Goal: Task Accomplishment & Management: Complete application form

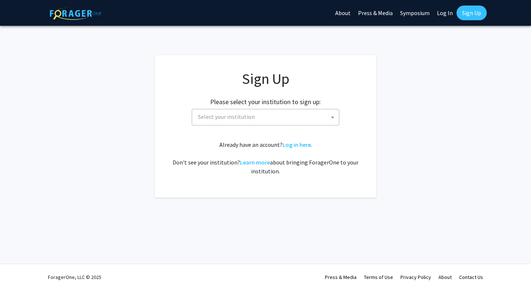
click at [333, 120] on span at bounding box center [332, 117] width 7 height 16
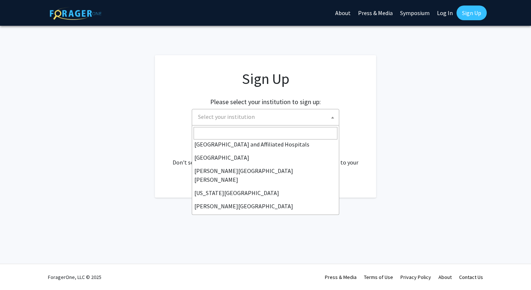
scroll to position [120, 0]
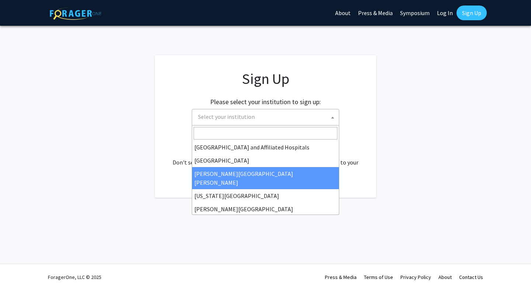
select select "1"
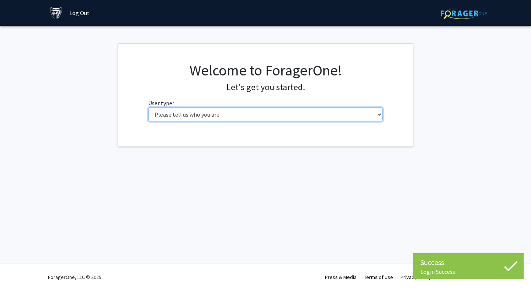
click at [192, 115] on select "Please tell us who you are Undergraduate Student Master's Student Doctoral Cand…" at bounding box center [265, 115] width 235 height 14
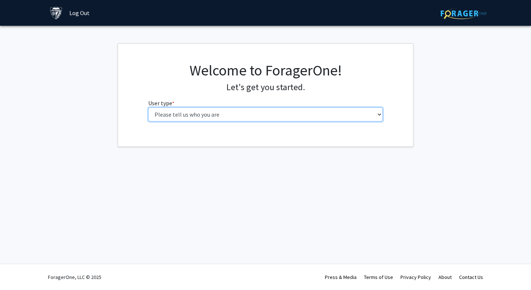
select select "2: masters"
click at [148, 108] on select "Please tell us who you are Undergraduate Student Master's Student Doctoral Cand…" at bounding box center [265, 115] width 235 height 14
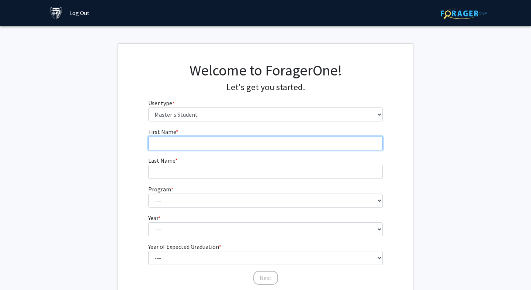
click at [219, 148] on input "First Name * required" at bounding box center [265, 143] width 235 height 14
type input "Shiva"
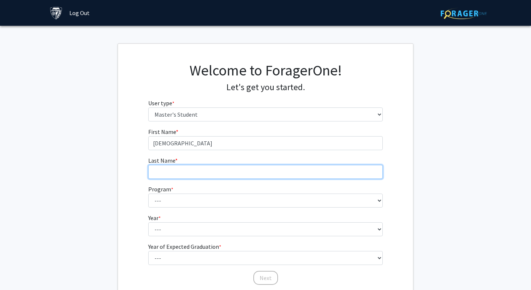
click at [226, 170] on input "Last Name * required" at bounding box center [265, 172] width 235 height 14
type input "Ojagh"
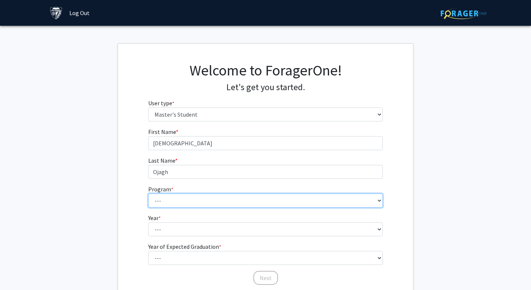
click at [229, 203] on select "--- Anatomy Education Applied and Computational Mathematics Applied Biomedical …" at bounding box center [265, 201] width 235 height 14
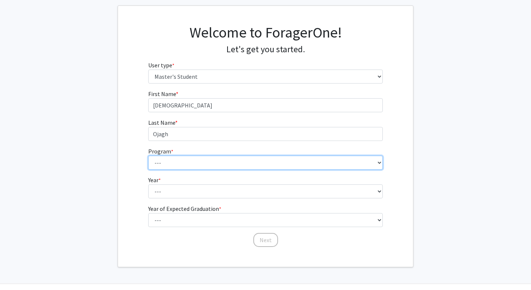
scroll to position [58, 0]
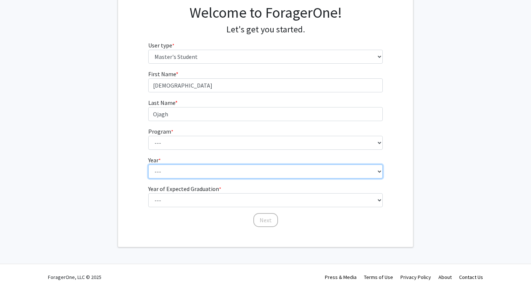
click at [355, 173] on select "--- First Year Second Year" at bounding box center [265, 172] width 235 height 14
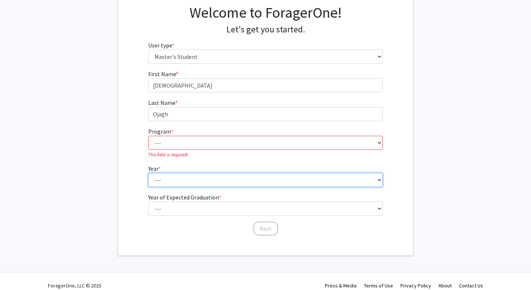
select select "1: first_year"
click at [148, 173] on select "--- First Year Second Year" at bounding box center [265, 180] width 235 height 14
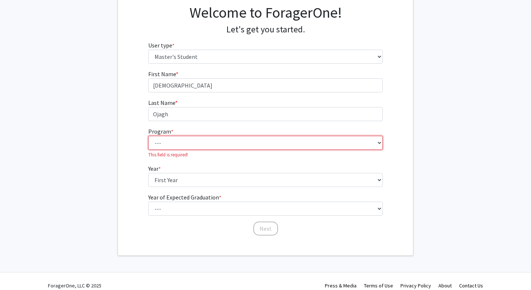
click at [316, 139] on select "--- Anatomy Education Applied and Computational Mathematics Applied Biomedical …" at bounding box center [265, 143] width 235 height 14
